Goal: Task Accomplishment & Management: Manage account settings

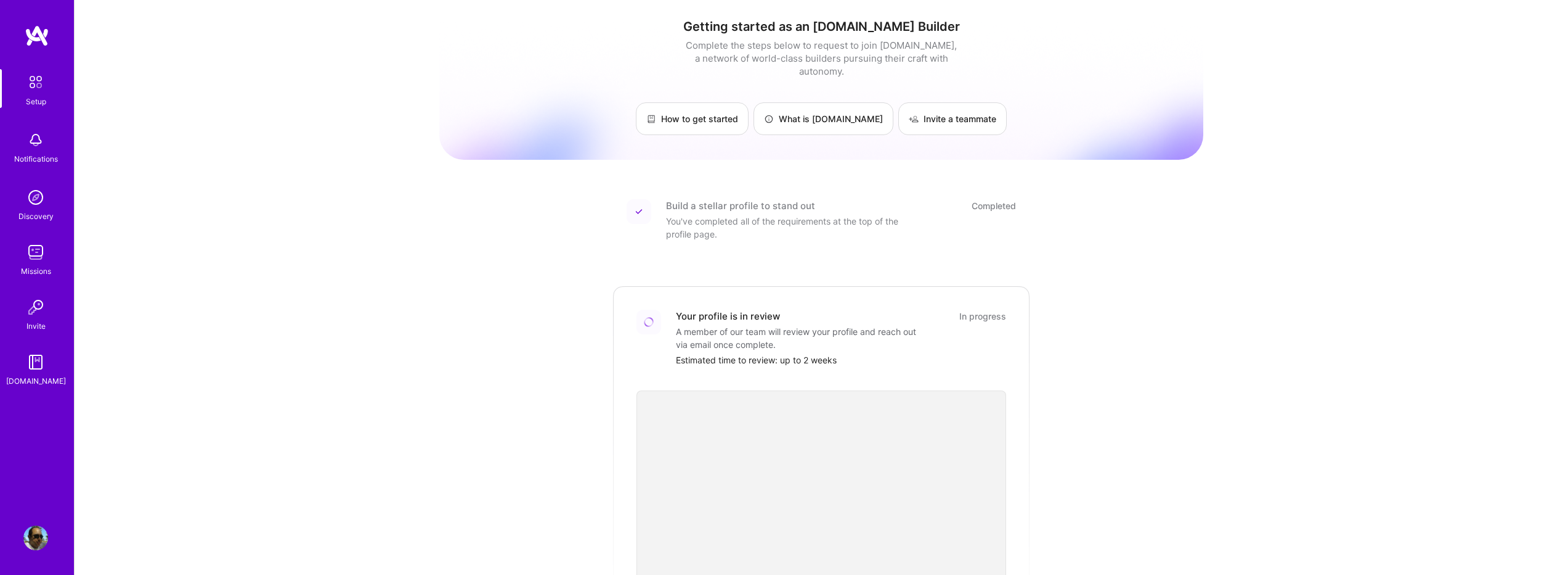
click at [36, 363] on img at bounding box center [35, 362] width 24 height 24
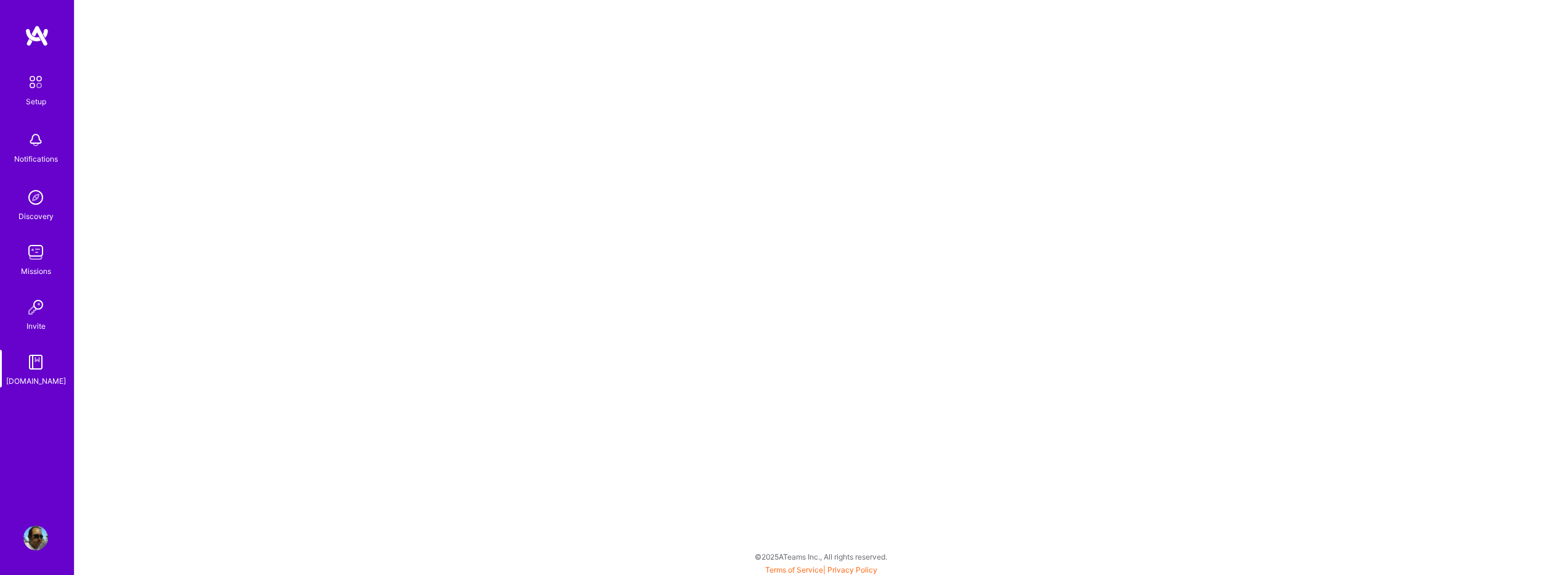
click at [32, 261] on img at bounding box center [35, 252] width 24 height 24
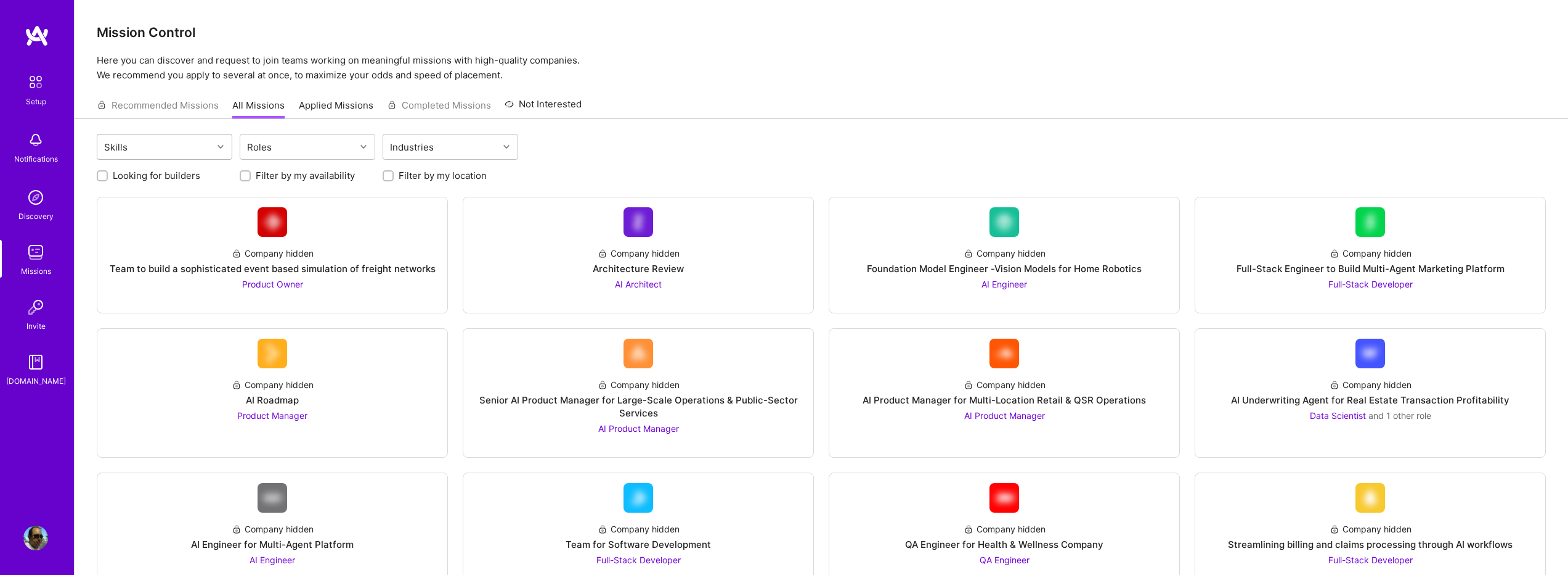
click at [190, 148] on div "Skills" at bounding box center [155, 147] width 115 height 24
type input "NODE"
click at [145, 183] on div "Node.js" at bounding box center [164, 179] width 121 height 13
checkbox input "true"
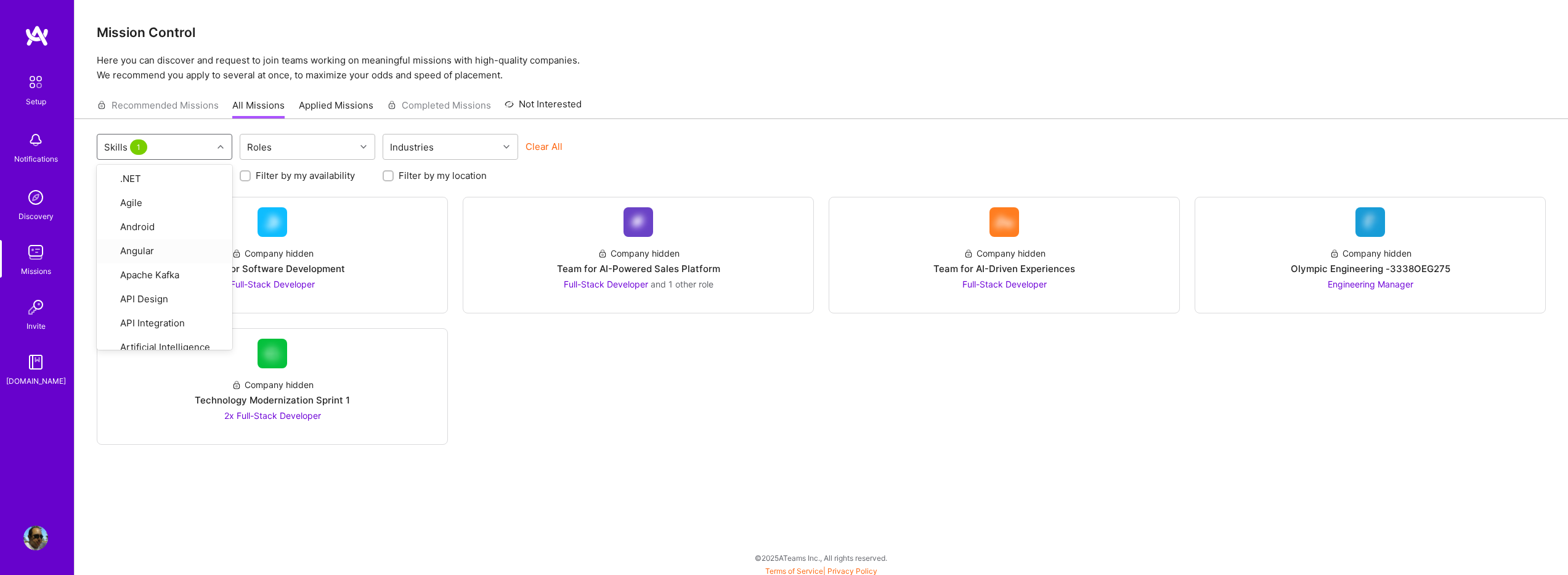
click at [540, 380] on div "Company hidden Team for Software Development Full-Stack Developer Company hidde…" at bounding box center [821, 321] width 1449 height 248
click at [328, 284] on div "Company hidden Team for Software Development Full-Stack Developer" at bounding box center [272, 263] width 330 height 53
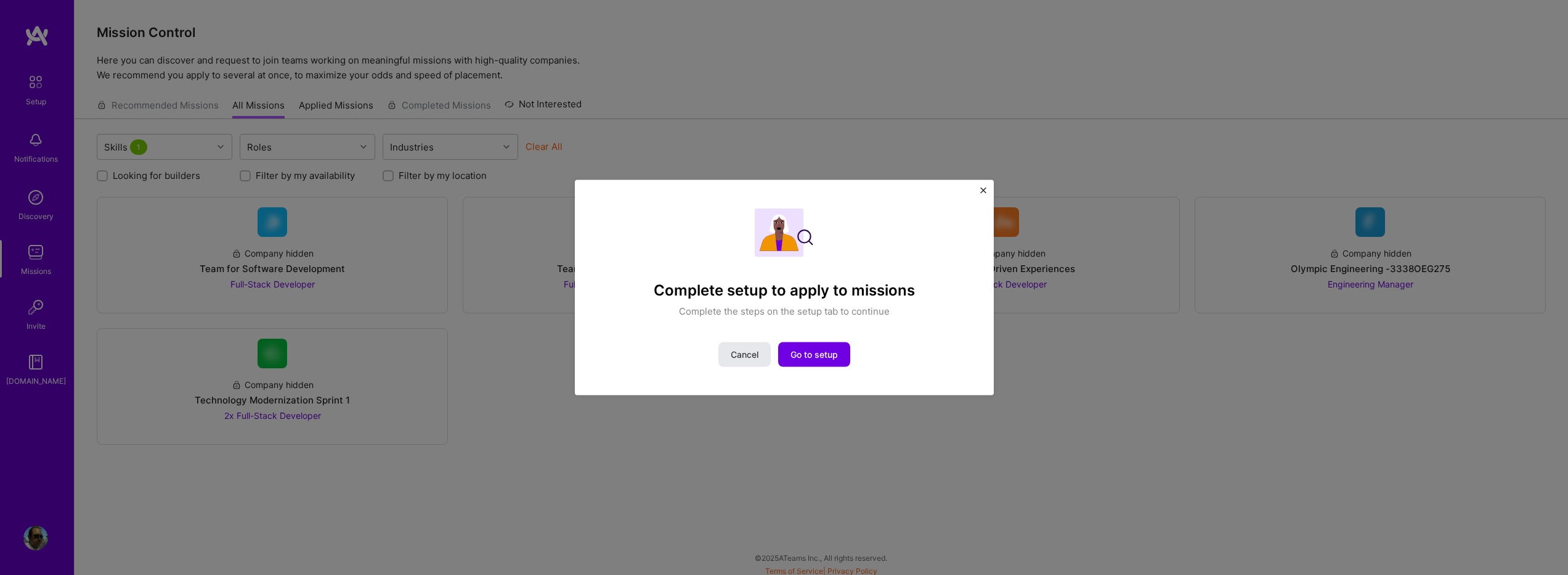
click at [727, 357] on button "Cancel" at bounding box center [744, 354] width 52 height 24
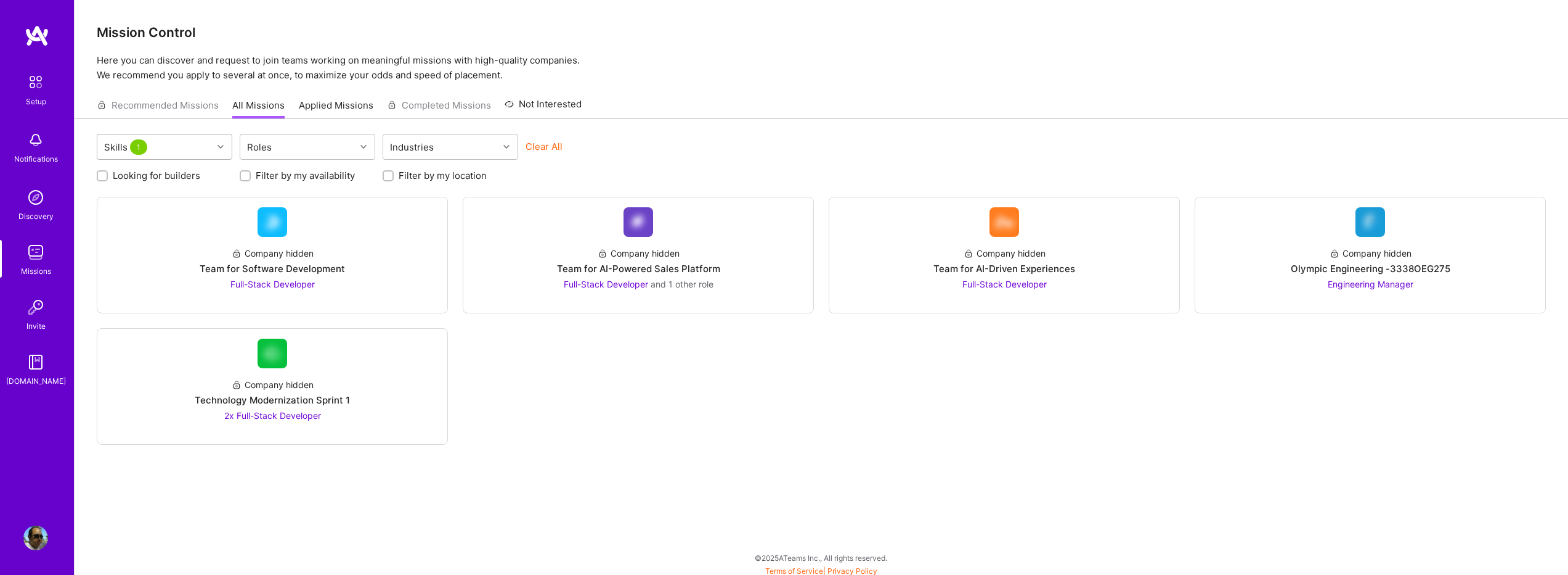
click at [197, 150] on div "Skills 1" at bounding box center [155, 147] width 115 height 24
type input "PYTHON"
click at [147, 180] on div "Python" at bounding box center [164, 179] width 121 height 13
checkbox input "true"
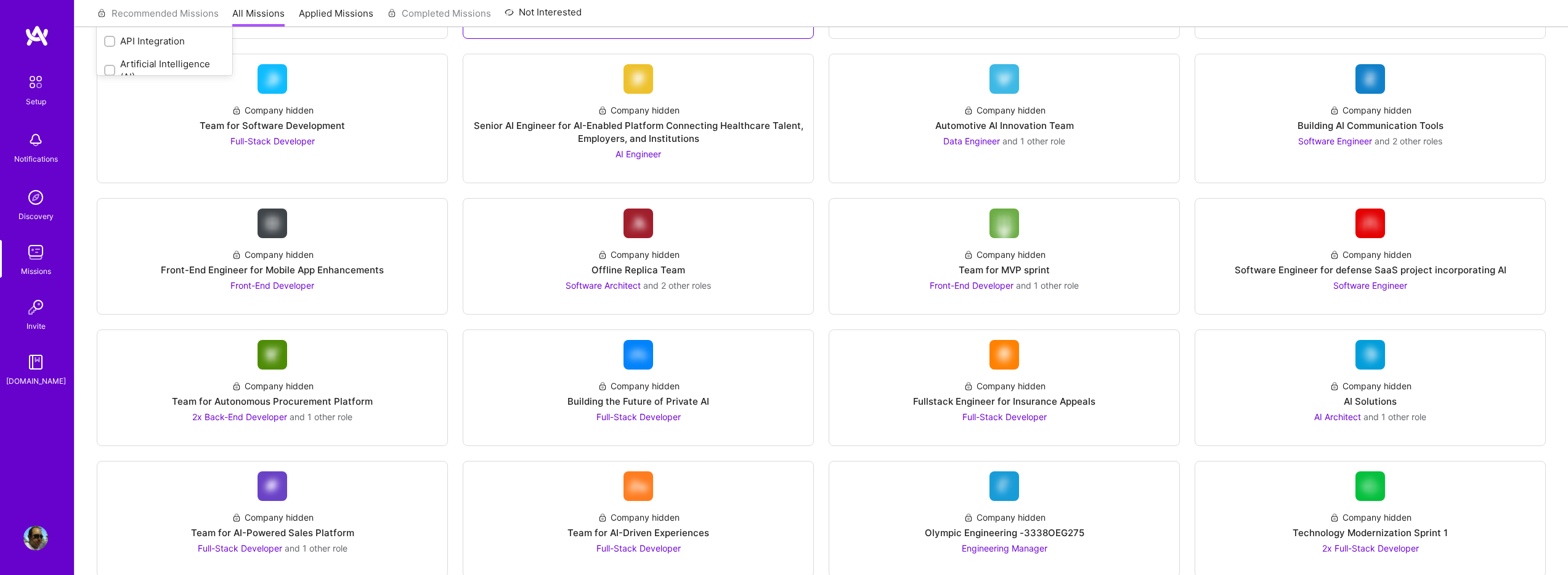
scroll to position [273, 0]
